Goal: Transaction & Acquisition: Download file/media

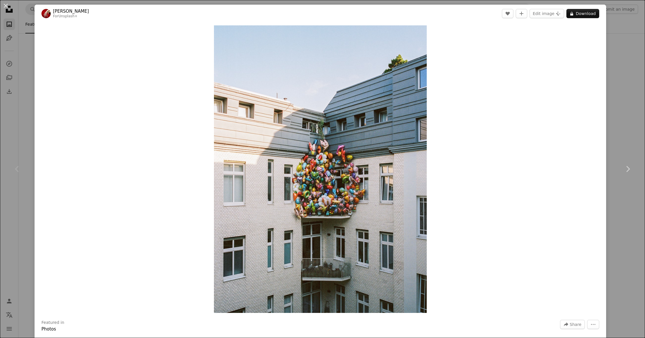
scroll to position [38, 0]
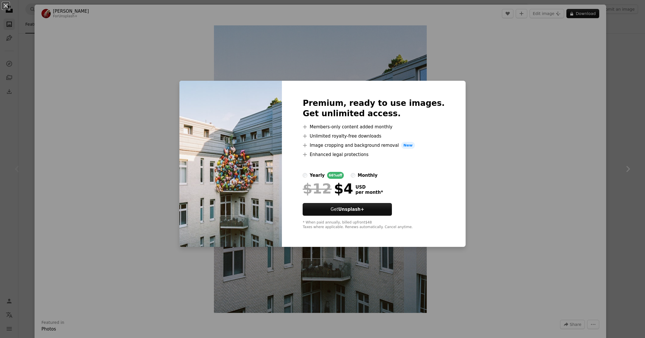
click at [515, 121] on div "An X shape Premium, ready to use images. Get unlimited access. A plus sign Memb…" at bounding box center [322, 169] width 645 height 338
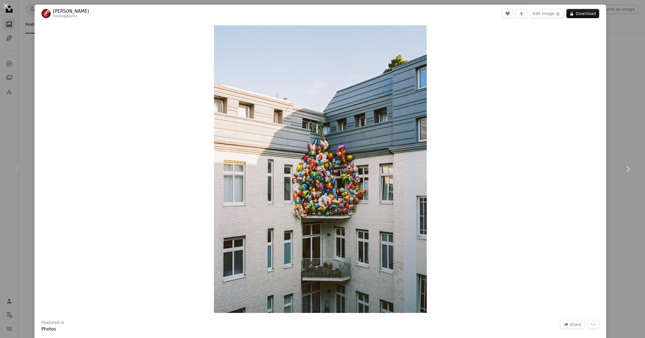
click at [4, 8] on button "An X shape" at bounding box center [5, 5] width 7 height 7
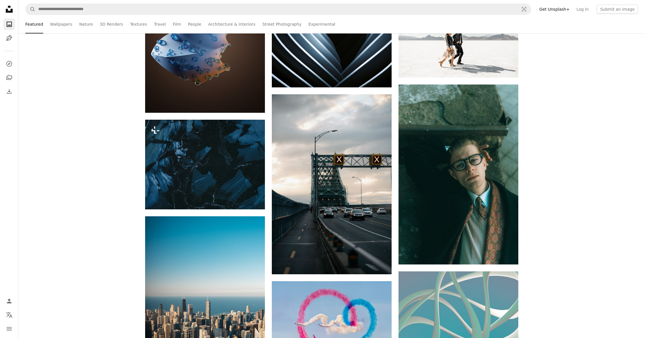
scroll to position [4043, 0]
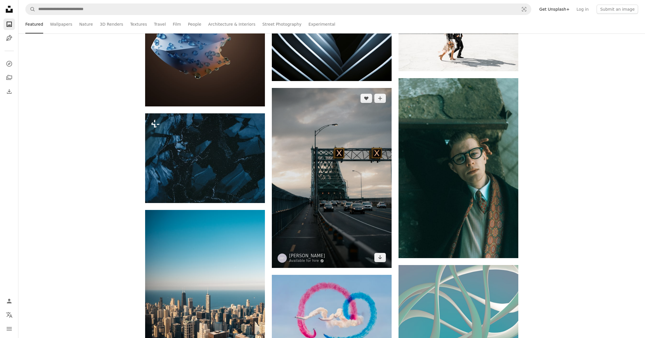
click at [317, 172] on img at bounding box center [332, 178] width 120 height 180
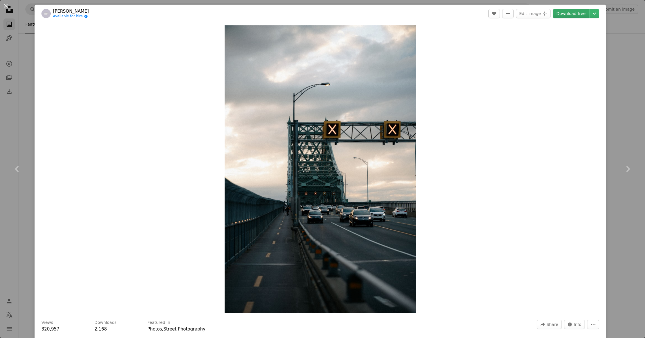
click at [572, 14] on link "Download free" at bounding box center [571, 13] width 36 height 9
